Goal: Task Accomplishment & Management: Use online tool/utility

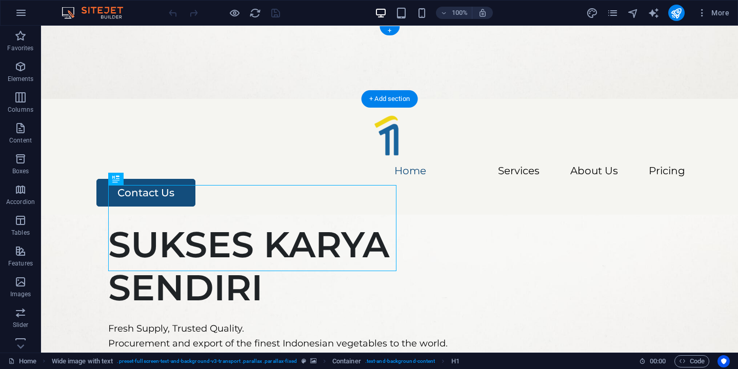
click at [187, 43] on figure at bounding box center [389, 62] width 697 height 73
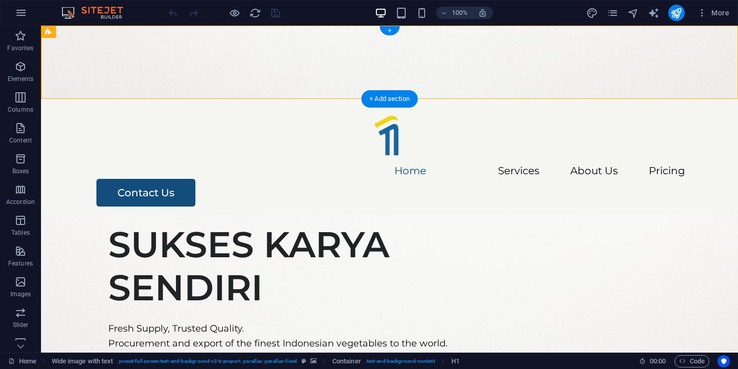
click at [187, 43] on figure at bounding box center [389, 62] width 697 height 73
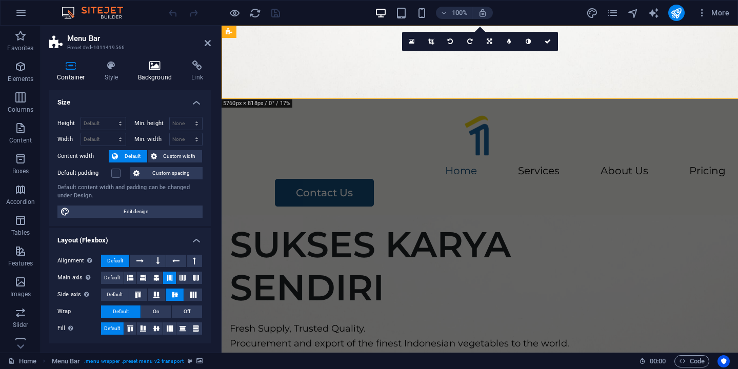
click at [150, 65] on icon at bounding box center [155, 65] width 50 height 10
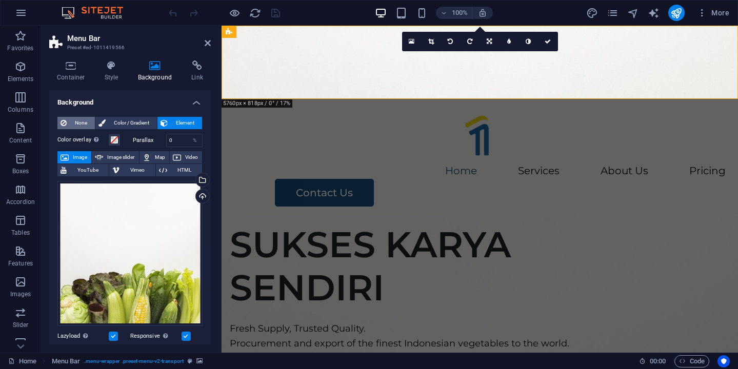
click at [78, 121] on span "None" at bounding box center [81, 123] width 22 height 12
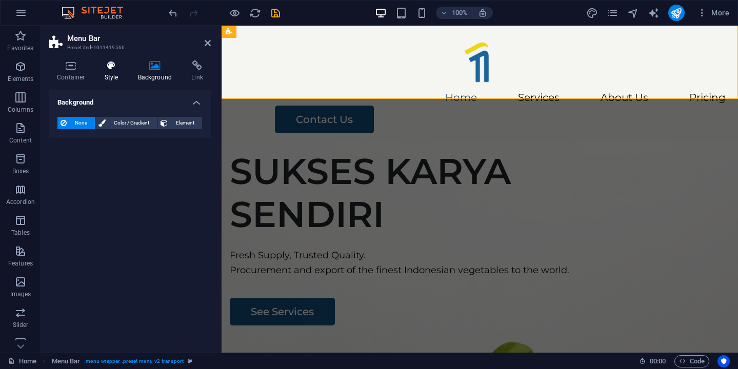
click at [104, 66] on icon at bounding box center [111, 65] width 29 height 10
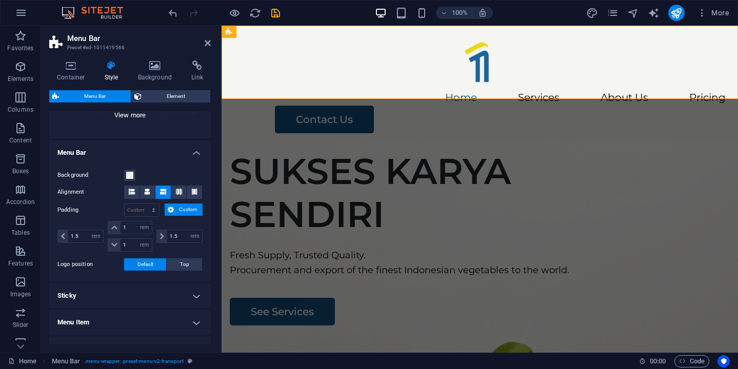
scroll to position [152, 0]
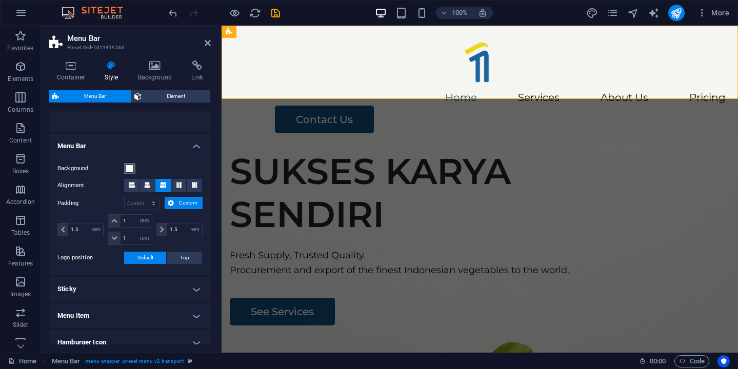
click at [126, 172] on span at bounding box center [130, 169] width 8 height 8
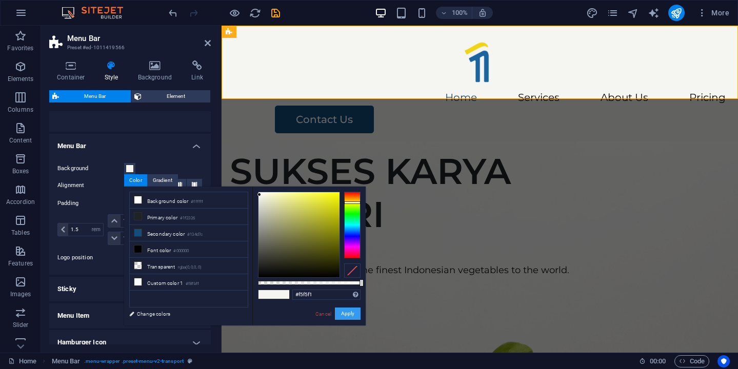
click at [342, 314] on button "Apply" at bounding box center [348, 314] width 26 height 12
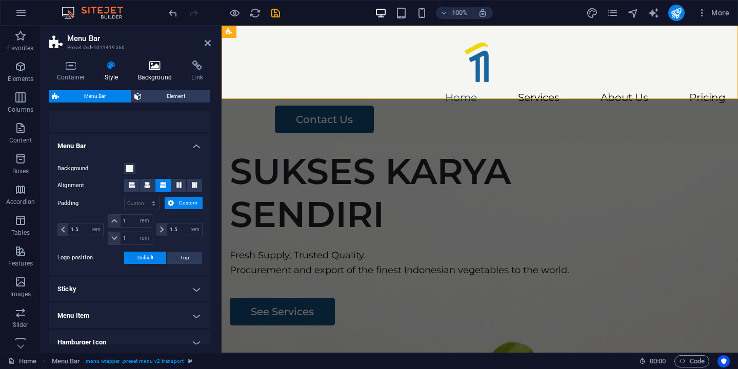
click at [145, 62] on icon at bounding box center [155, 65] width 50 height 10
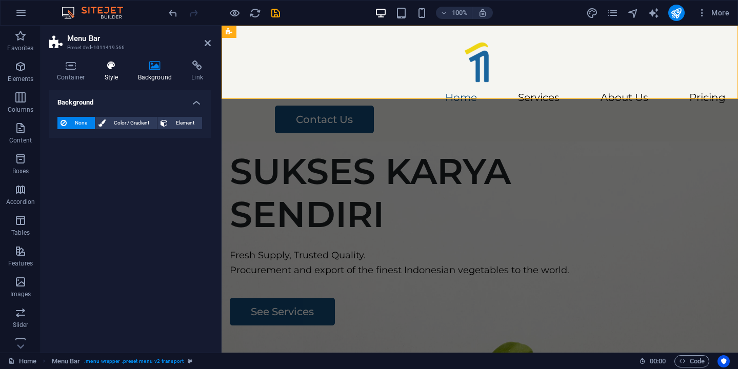
click at [112, 66] on icon at bounding box center [111, 65] width 29 height 10
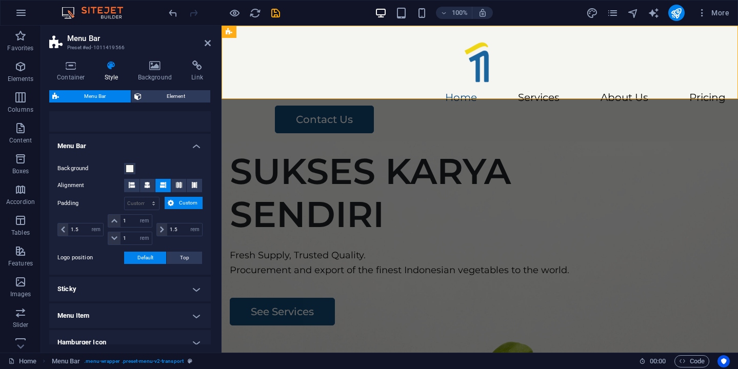
click at [327, 141] on figure at bounding box center [479, 304] width 516 height 327
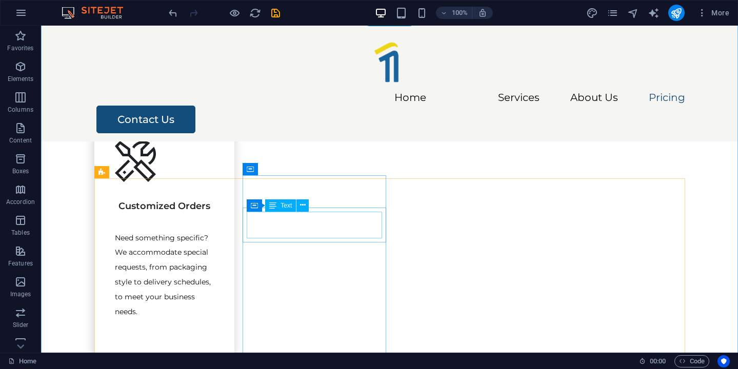
scroll to position [1434, 0]
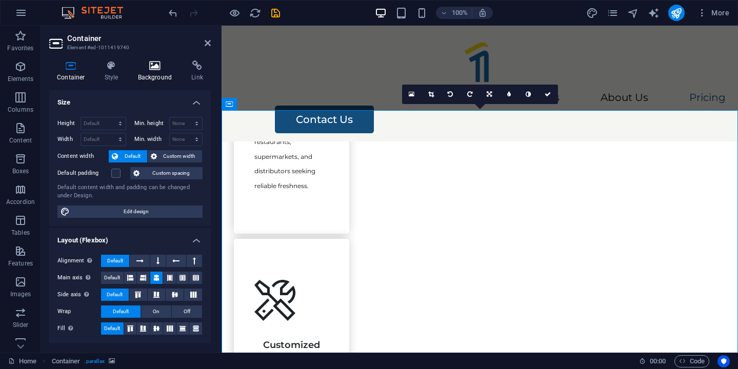
click at [152, 72] on h4 "Background" at bounding box center [157, 71] width 54 height 22
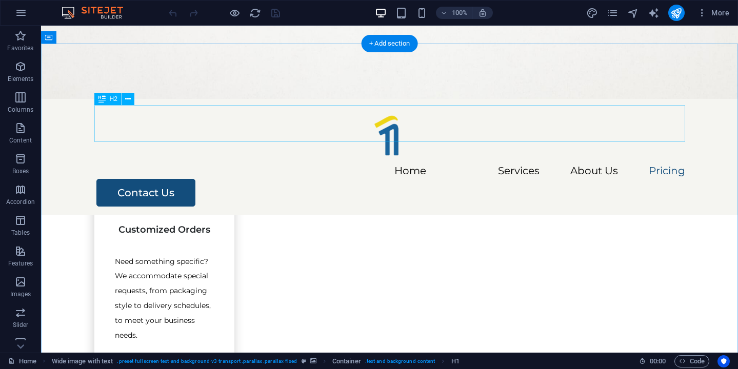
scroll to position [1402, 0]
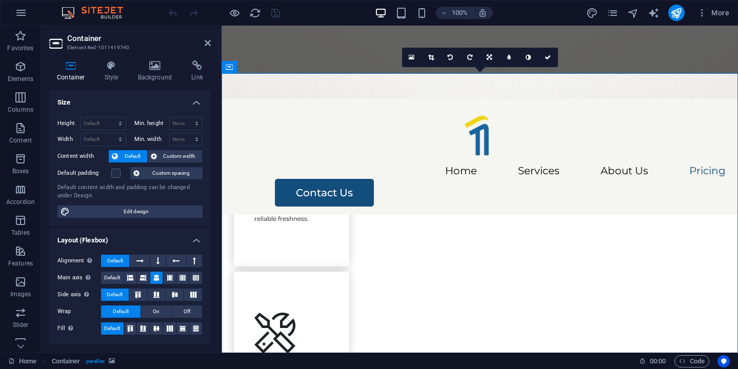
scroll to position [1471, 0]
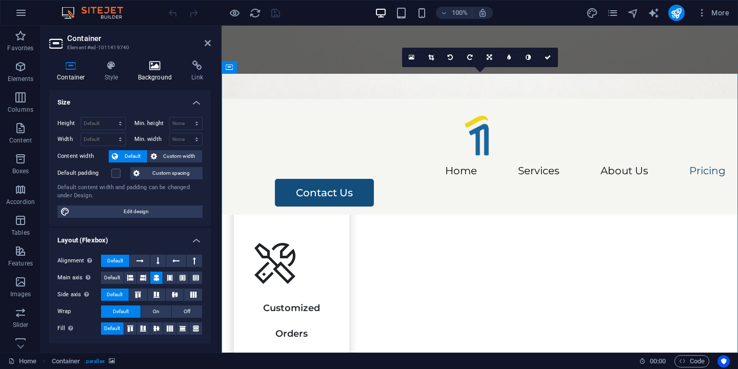
click at [142, 73] on h4 "Background" at bounding box center [157, 71] width 54 height 22
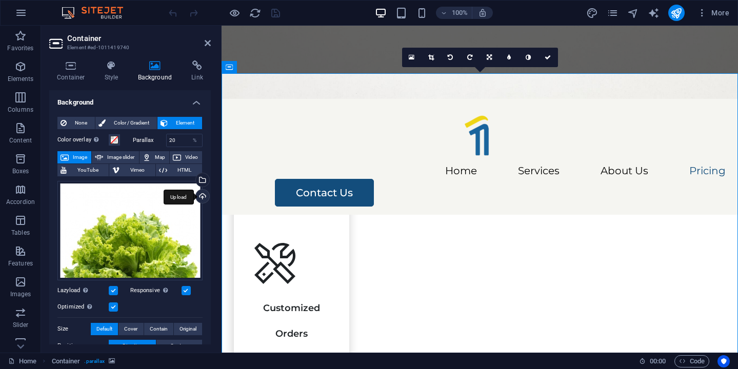
click at [200, 194] on div "Upload" at bounding box center [201, 197] width 15 height 15
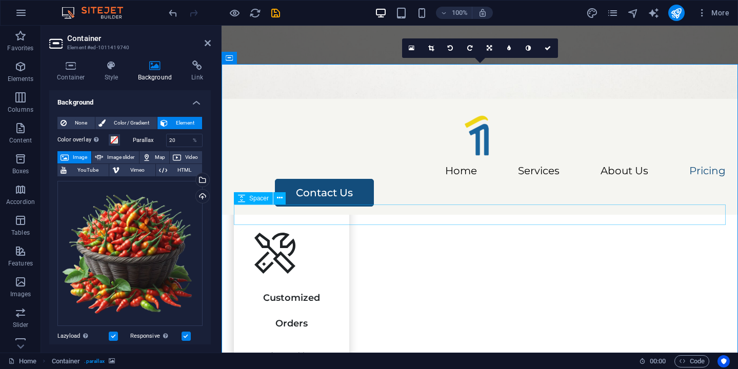
scroll to position [1480, 0]
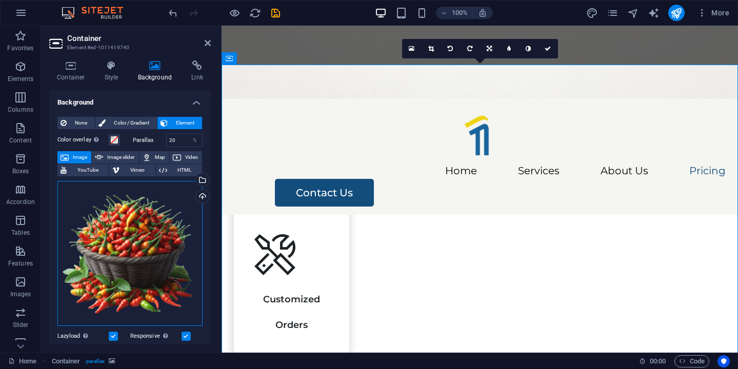
click at [165, 224] on div "Drag files here, click to choose files or select files from Files or our free s…" at bounding box center [129, 253] width 145 height 145
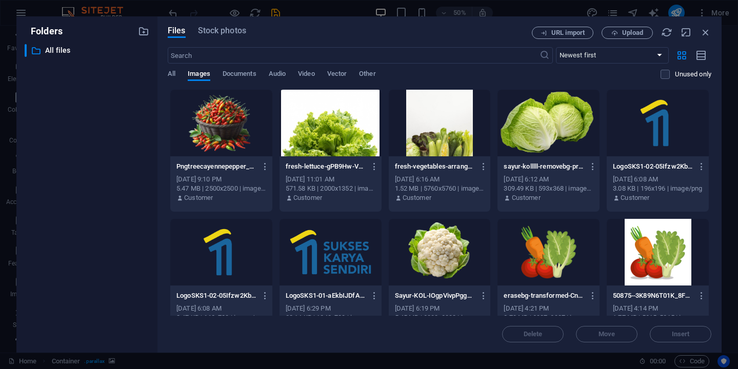
click at [225, 111] on div at bounding box center [221, 123] width 102 height 67
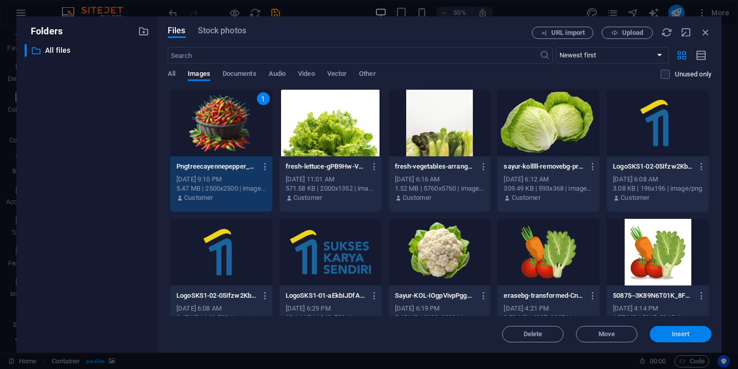
click at [668, 328] on button "Insert" at bounding box center [681, 334] width 62 height 16
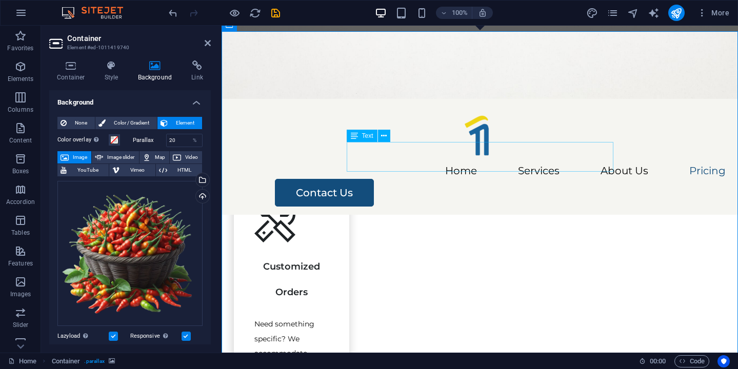
scroll to position [1512, 0]
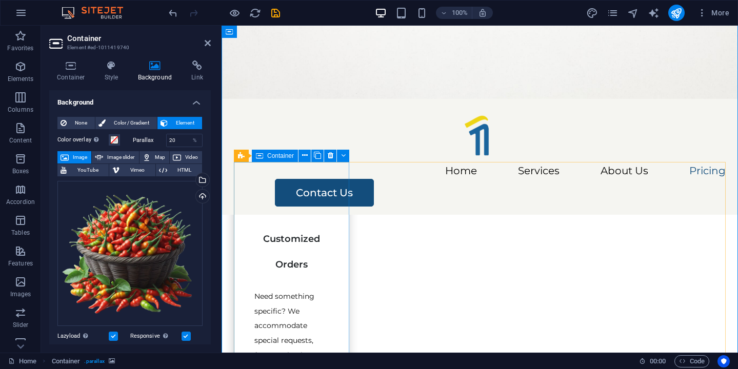
scroll to position [1544, 0]
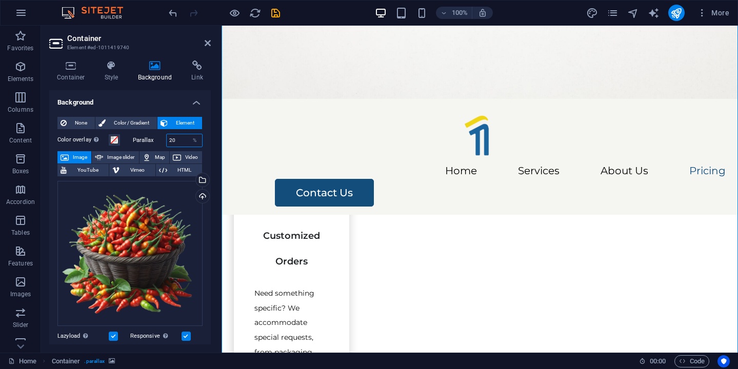
click at [176, 141] on input "20" at bounding box center [185, 140] width 36 height 12
type input "2"
type input "5"
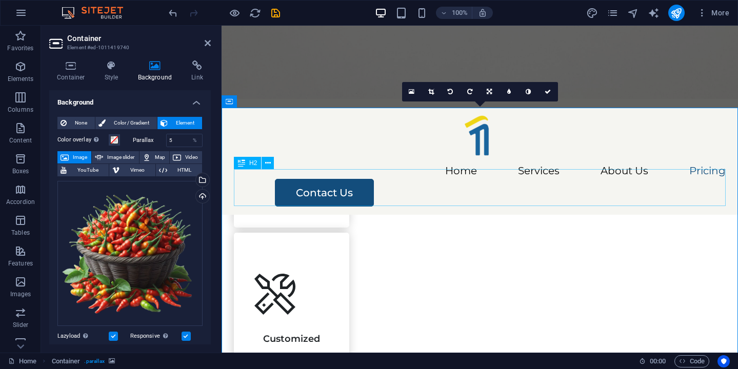
scroll to position [1441, 0]
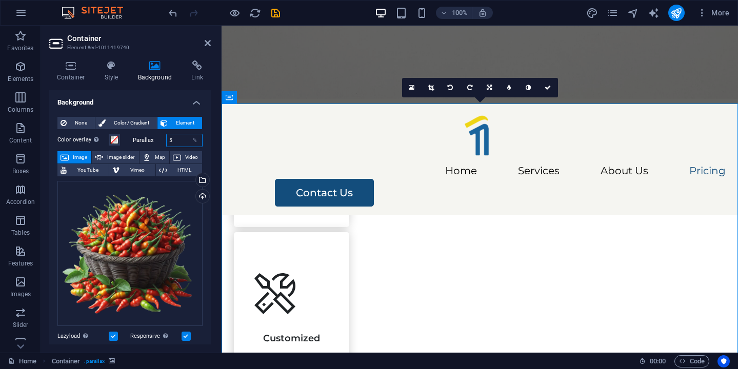
click at [172, 140] on input "5" at bounding box center [185, 140] width 36 height 12
type input "2"
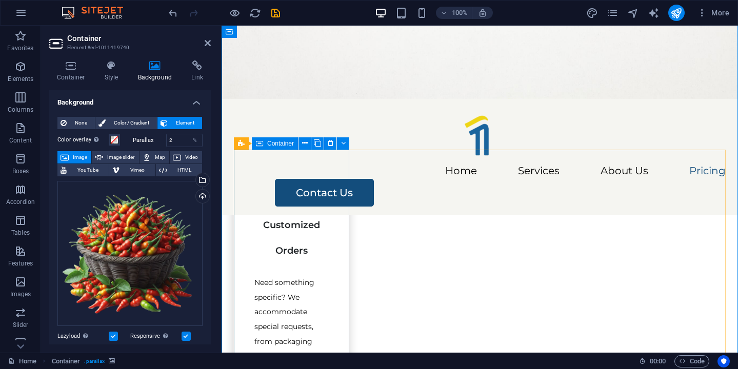
scroll to position [1556, 0]
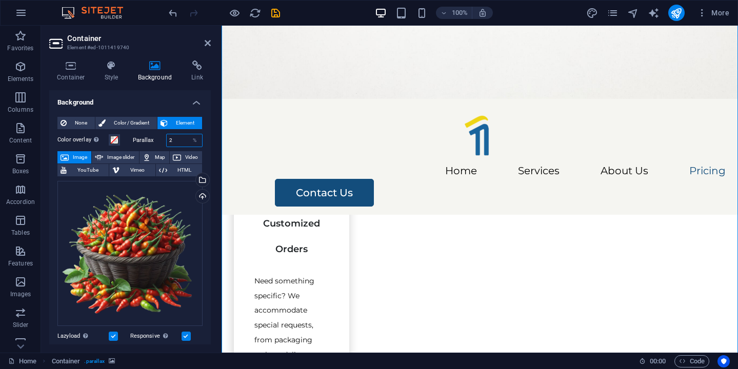
click at [173, 140] on input "2" at bounding box center [185, 140] width 36 height 12
type input "4"
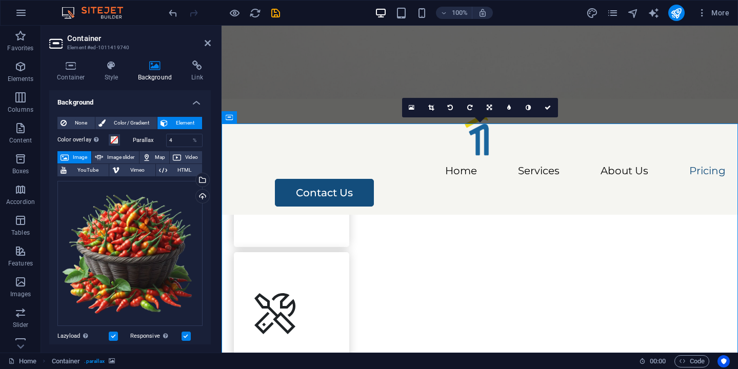
scroll to position [1420, 0]
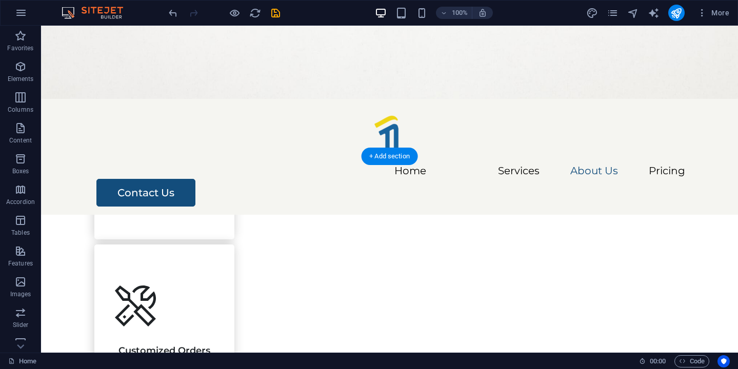
scroll to position [1279, 0]
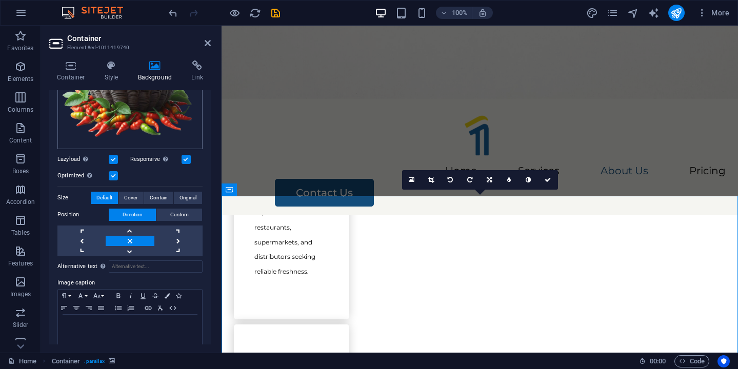
scroll to position [182, 0]
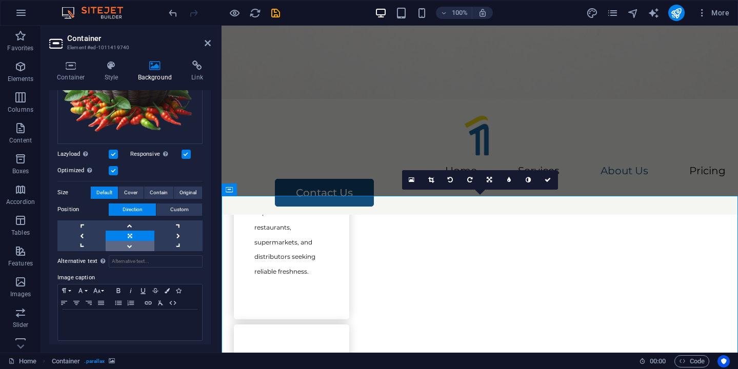
click at [136, 243] on link at bounding box center [130, 246] width 48 height 10
click at [136, 216] on div "Position Direction Custom X offset 50 px rem % vh vw Y offset 50 px rem % vh vw" at bounding box center [129, 228] width 145 height 48
click at [136, 220] on link at bounding box center [130, 225] width 48 height 10
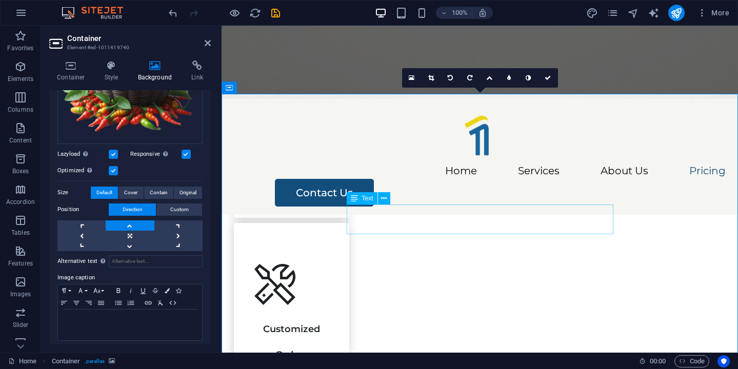
scroll to position [1446, 0]
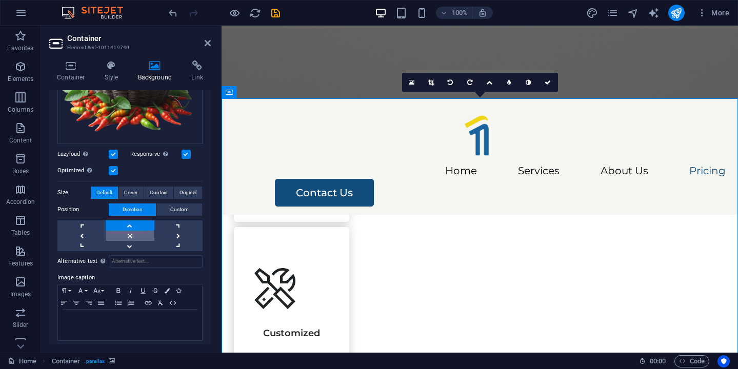
click at [137, 234] on link at bounding box center [130, 236] width 48 height 10
click at [142, 223] on link at bounding box center [130, 225] width 48 height 10
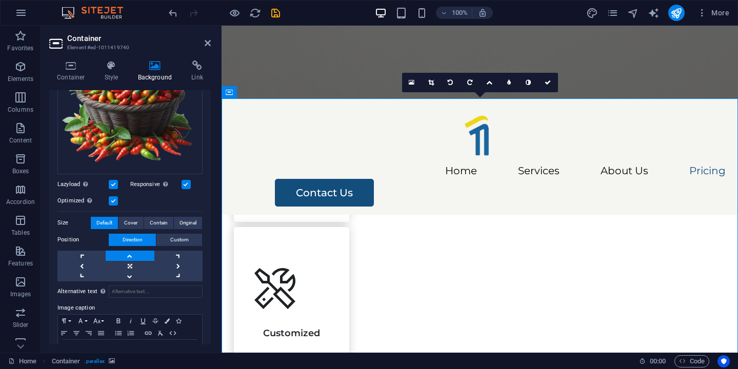
scroll to position [150, 0]
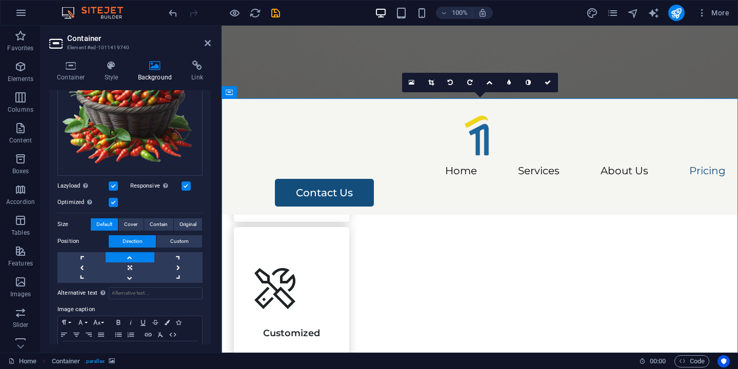
click at [113, 203] on label at bounding box center [113, 202] width 9 height 9
click at [0, 0] on input "Optimized Images are compressed to improve page speed." at bounding box center [0, 0] width 0 height 0
click at [113, 203] on label at bounding box center [113, 202] width 9 height 9
click at [0, 0] on input "Optimized Images are compressed to improve page speed." at bounding box center [0, 0] width 0 height 0
click at [113, 186] on label at bounding box center [113, 185] width 9 height 9
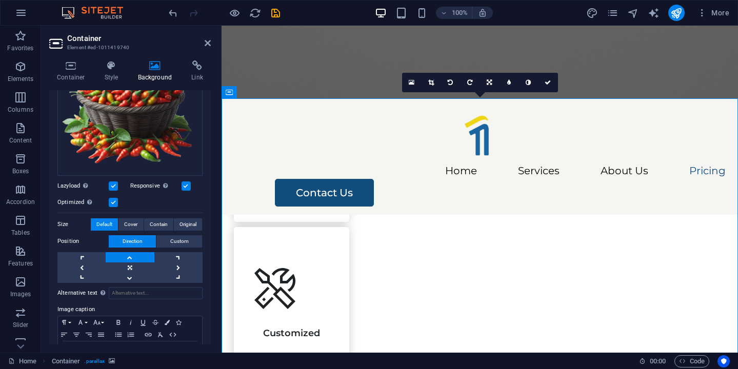
click at [0, 0] on input "Lazyload Loading images after the page loads improves page speed." at bounding box center [0, 0] width 0 height 0
click at [113, 186] on label at bounding box center [113, 185] width 9 height 9
click at [0, 0] on input "Lazyload Loading images after the page loads improves page speed." at bounding box center [0, 0] width 0 height 0
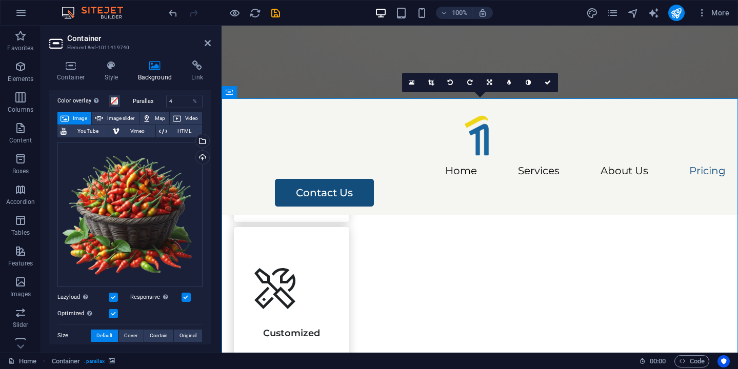
scroll to position [0, 0]
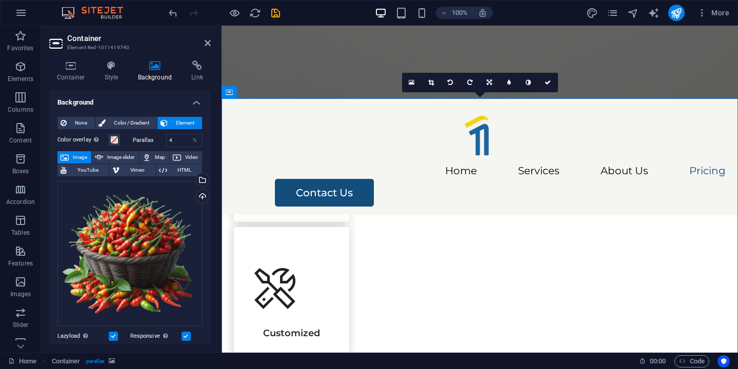
click at [327, 85] on figure at bounding box center [479, 62] width 516 height 73
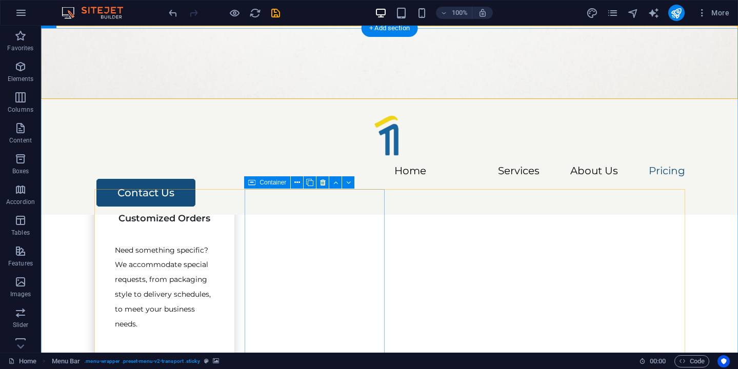
scroll to position [1391, 0]
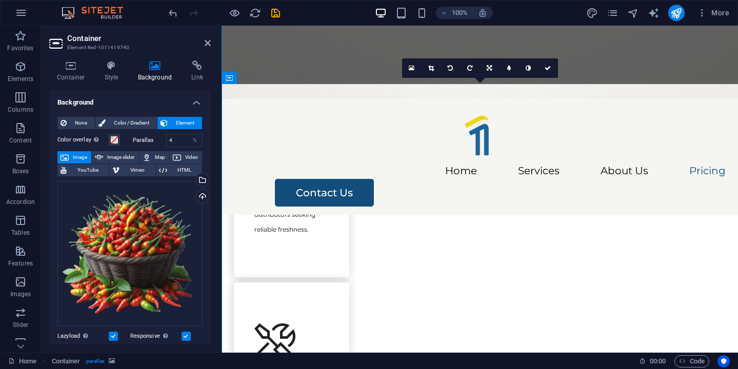
scroll to position [1461, 0]
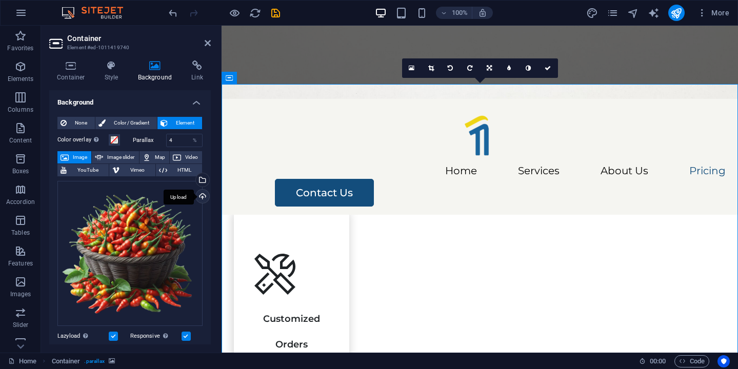
click at [196, 193] on div "Upload" at bounding box center [201, 197] width 15 height 15
click at [201, 196] on div "Upload" at bounding box center [201, 197] width 15 height 15
click at [200, 201] on div "Upload" at bounding box center [201, 197] width 15 height 15
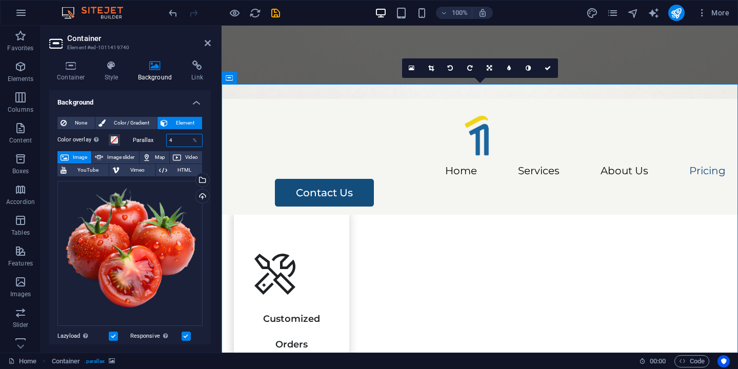
click at [173, 136] on input "4" at bounding box center [185, 140] width 36 height 12
type input "20"
click at [312, 164] on nav "Home Services About Us Pricing" at bounding box center [480, 171] width 492 height 15
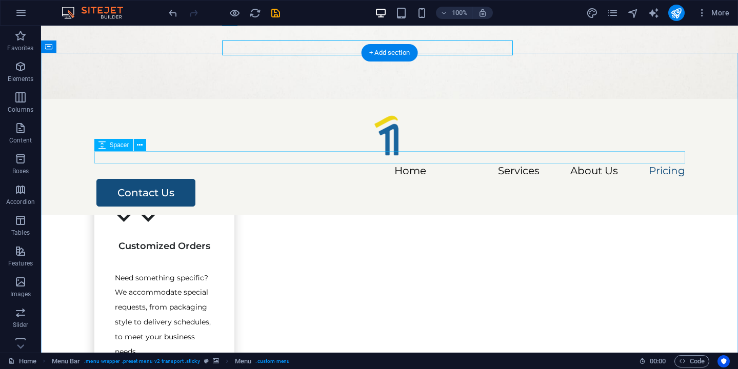
scroll to position [1392, 0]
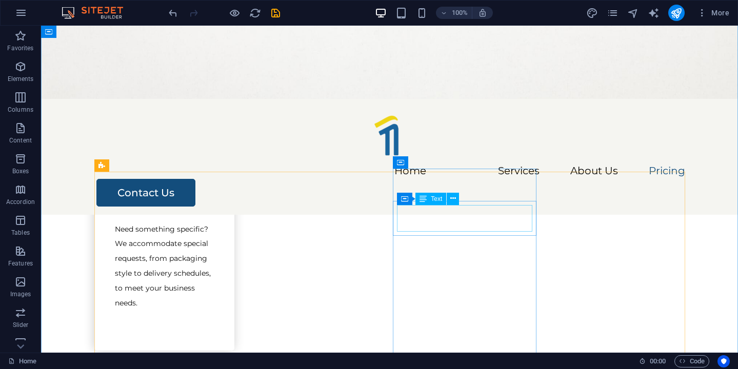
scroll to position [1433, 0]
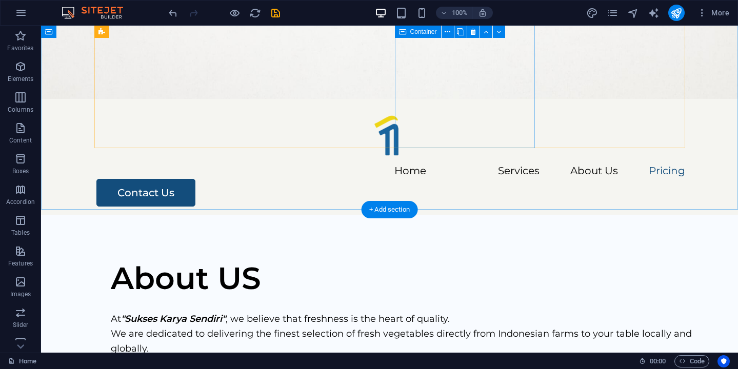
scroll to position [1684, 0]
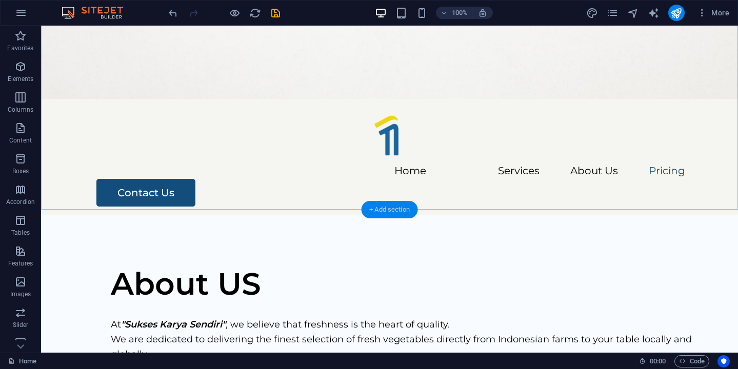
click at [381, 208] on div "+ Add section" at bounding box center [389, 209] width 57 height 17
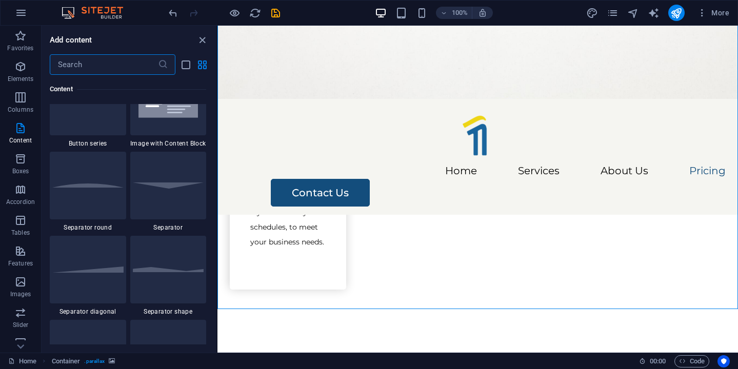
scroll to position [2419, 0]
click at [28, 282] on span "Images" at bounding box center [20, 288] width 41 height 25
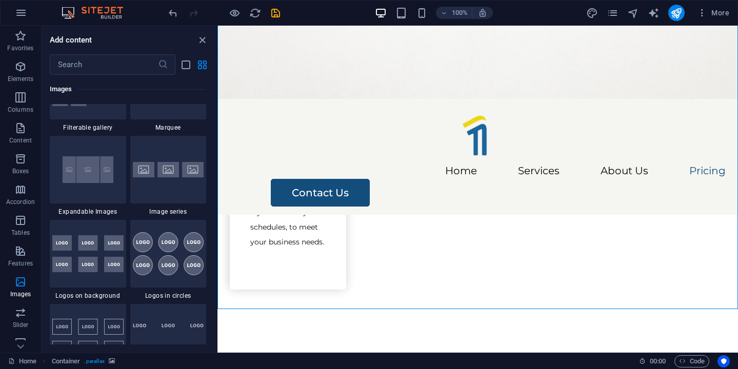
scroll to position [5493, 0]
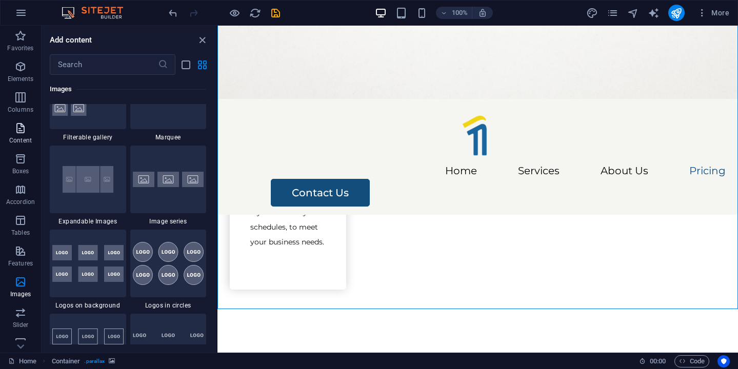
click at [22, 134] on icon "button" at bounding box center [20, 128] width 12 height 12
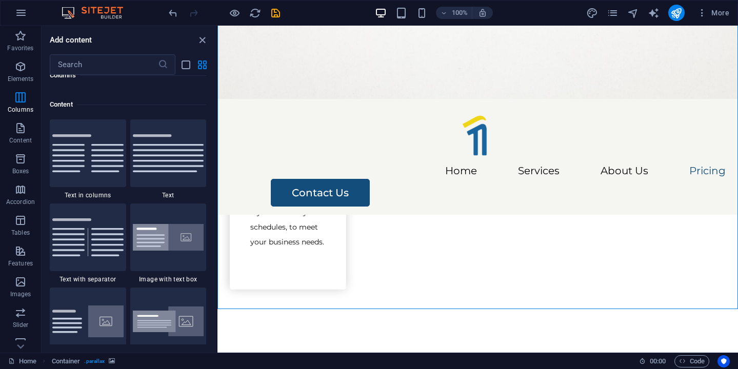
scroll to position [1777, 0]
click at [183, 343] on div at bounding box center [168, 323] width 76 height 68
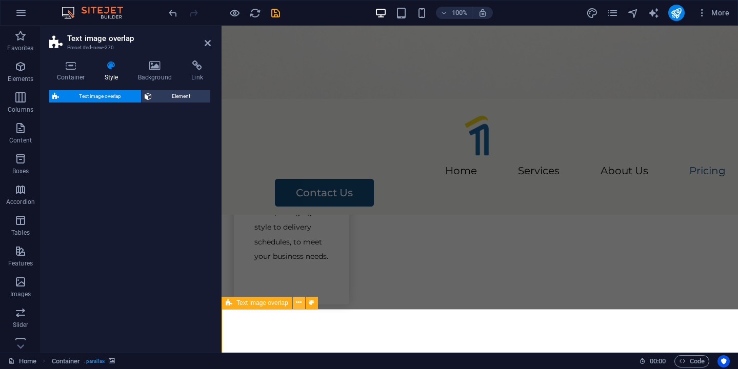
select select "rem"
select select "px"
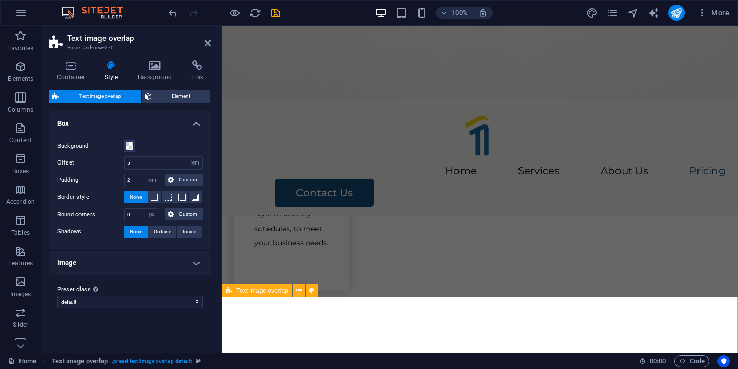
scroll to position [1694, 0]
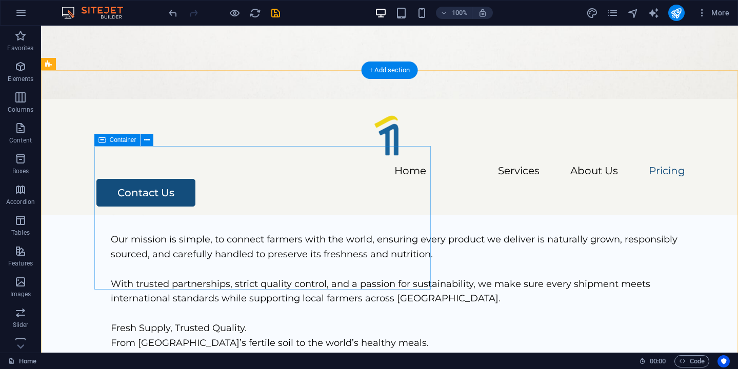
scroll to position [1811, 0]
